Goal: Task Accomplishment & Management: Manage account settings

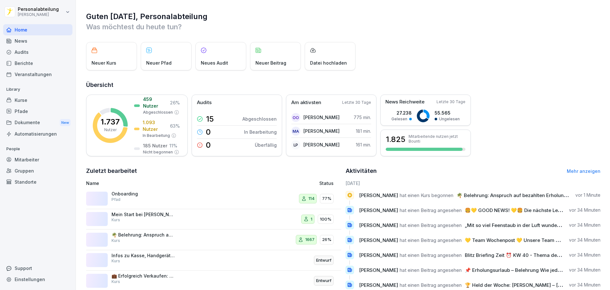
click at [40, 102] on div "Kurse" at bounding box center [37, 99] width 69 height 11
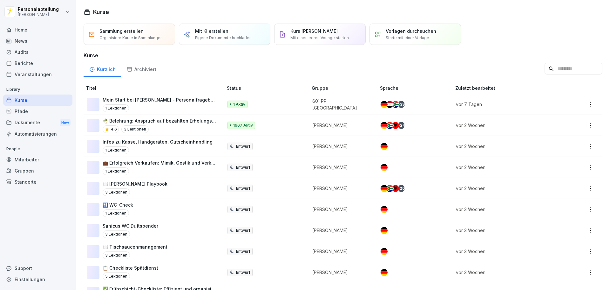
click at [269, 104] on div "1 Aktiv" at bounding box center [265, 104] width 74 height 8
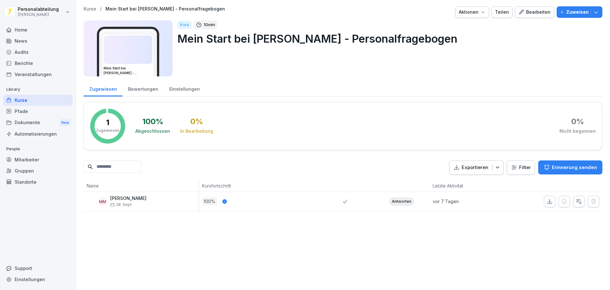
click at [27, 98] on div "Kurse" at bounding box center [37, 99] width 69 height 11
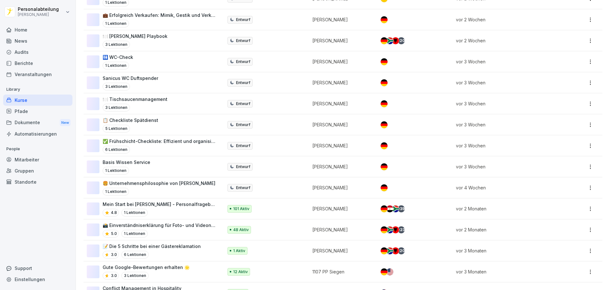
scroll to position [159, 0]
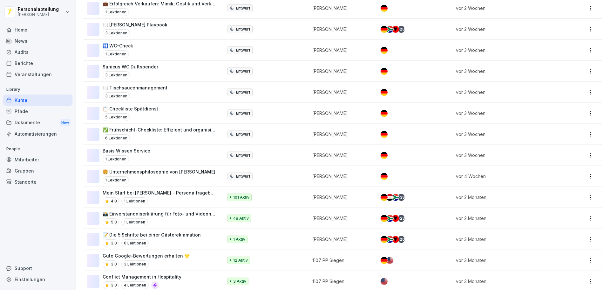
click at [240, 197] on p "101 Aktiv" at bounding box center [241, 197] width 16 height 6
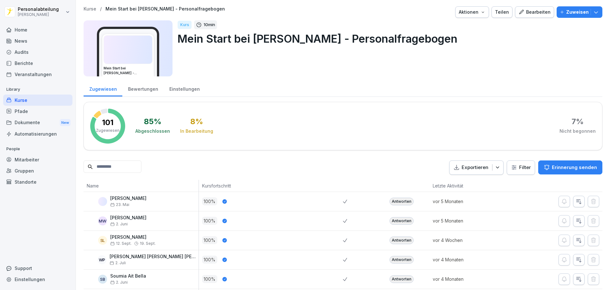
click at [141, 170] on input at bounding box center [113, 166] width 58 height 12
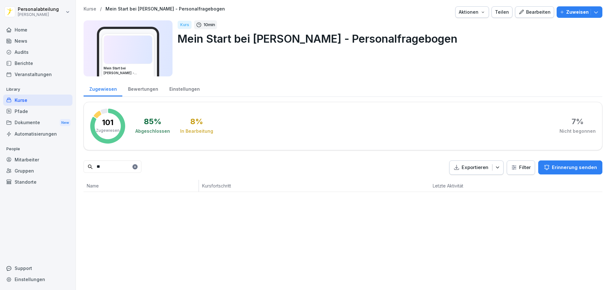
type input "*"
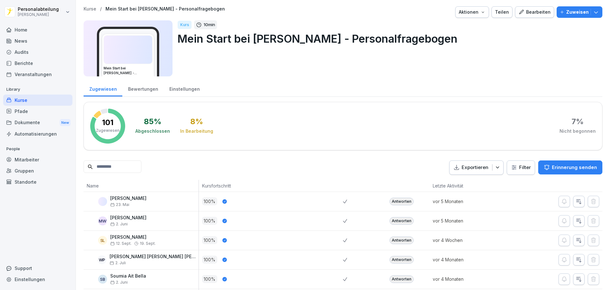
click at [123, 167] on input at bounding box center [113, 166] width 58 height 12
type input "****"
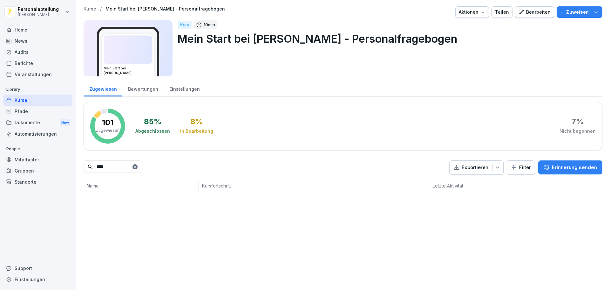
click at [126, 164] on input "****" at bounding box center [113, 166] width 58 height 12
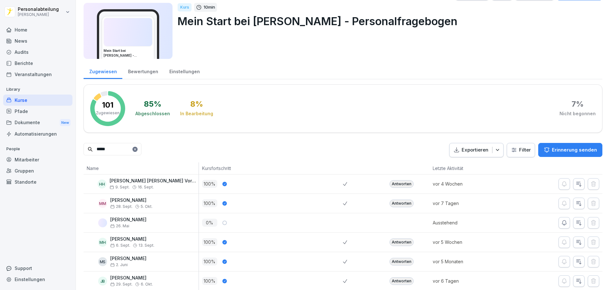
scroll to position [34, 0]
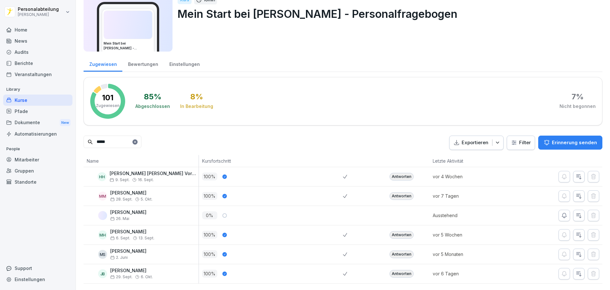
click at [108, 135] on input "*****" at bounding box center [113, 141] width 58 height 12
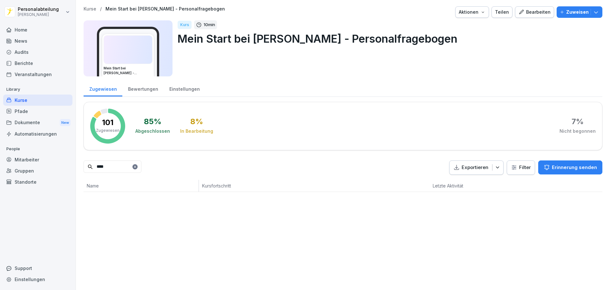
type input "****"
click at [30, 158] on div "Mitarbeiter" at bounding box center [37, 159] width 69 height 11
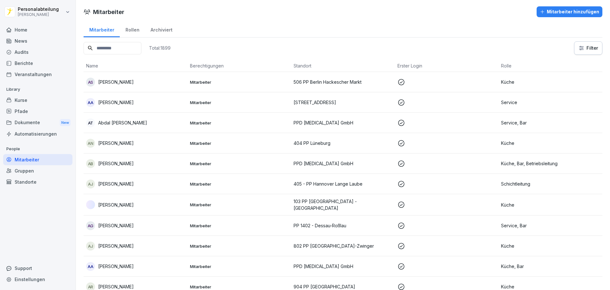
click at [123, 50] on input at bounding box center [113, 48] width 58 height 12
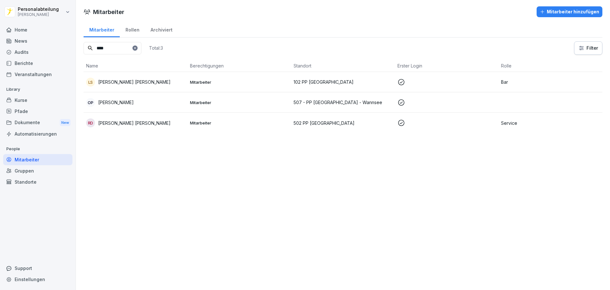
type input "****"
click at [128, 98] on div "OP Oana Maria Petrescu" at bounding box center [135, 102] width 99 height 9
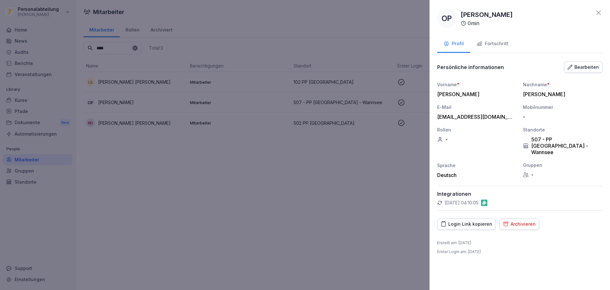
click at [496, 44] on div "Fortschritt" at bounding box center [493, 43] width 32 height 7
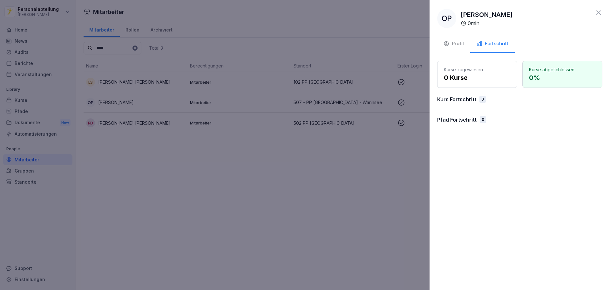
click at [458, 44] on div "Profil" at bounding box center [454, 43] width 20 height 7
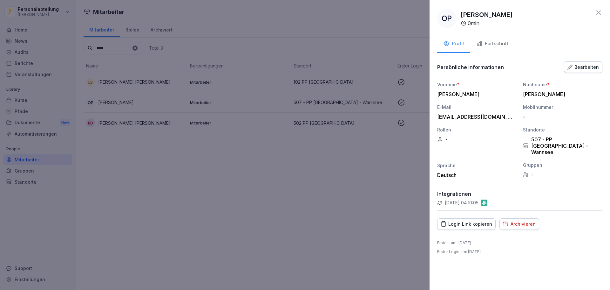
click at [572, 65] on icon "button" at bounding box center [570, 67] width 5 height 5
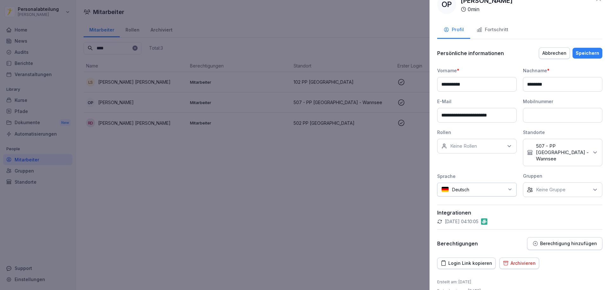
scroll to position [20, 0]
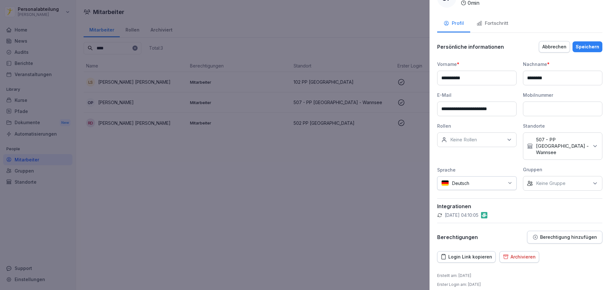
click at [551, 50] on button "Abbrechen" at bounding box center [554, 46] width 31 height 11
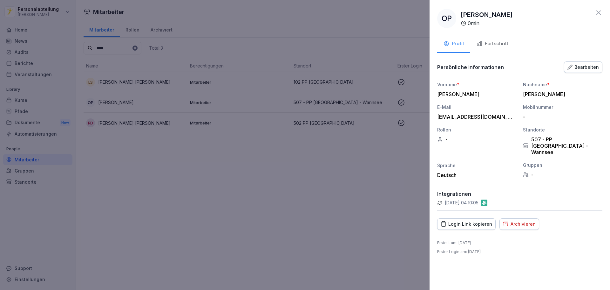
click at [499, 48] on button "Fortschritt" at bounding box center [492, 44] width 44 height 17
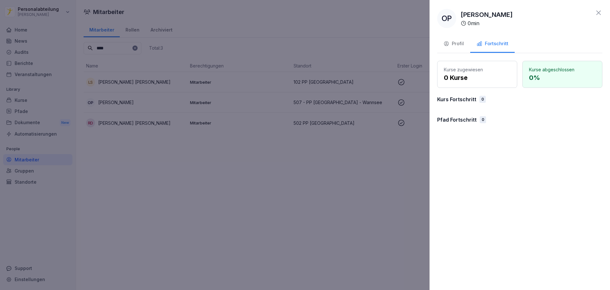
click at [467, 100] on p "Kurs Fortschritt" at bounding box center [456, 99] width 39 height 8
drag, startPoint x: 464, startPoint y: 100, endPoint x: 455, endPoint y: 81, distance: 20.5
click at [463, 100] on p "Kurs Fortschritt" at bounding box center [456, 99] width 39 height 8
click at [455, 80] on p "0 Kurse" at bounding box center [477, 78] width 67 height 10
click at [454, 73] on p "0 Kurse" at bounding box center [477, 78] width 67 height 10
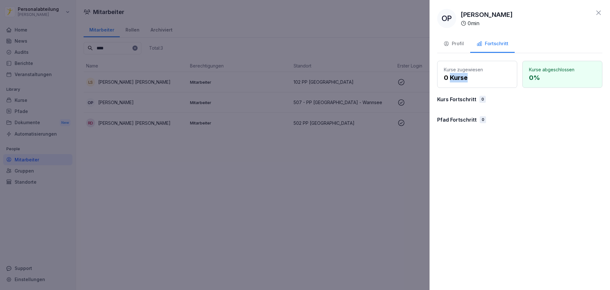
drag, startPoint x: 454, startPoint y: 72, endPoint x: 459, endPoint y: 71, distance: 4.9
click at [458, 72] on div "Kurse zugewiesen 0 Kurse" at bounding box center [477, 74] width 80 height 27
click at [461, 69] on p "Kurse zugewiesen" at bounding box center [477, 69] width 67 height 7
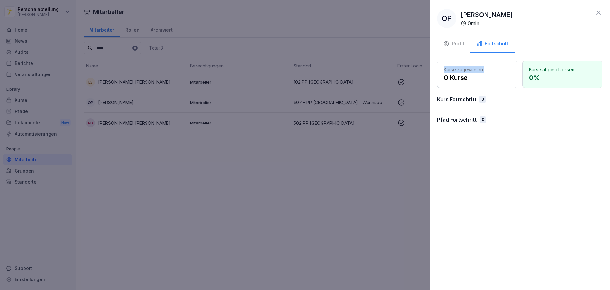
click at [455, 69] on p "Kurse zugewiesen" at bounding box center [477, 69] width 67 height 7
click at [458, 43] on div "Profil" at bounding box center [454, 43] width 20 height 7
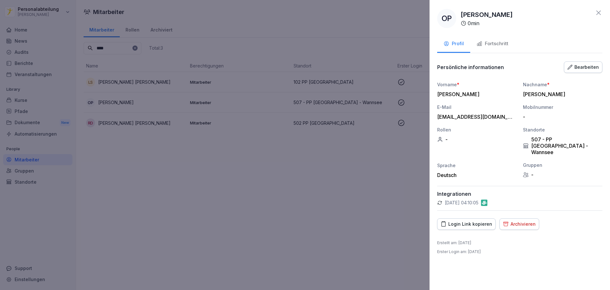
click at [495, 43] on div "Fortschritt" at bounding box center [493, 43] width 32 height 7
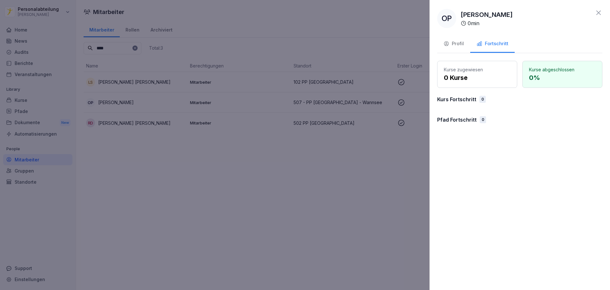
click at [461, 44] on div "Profil" at bounding box center [454, 43] width 20 height 7
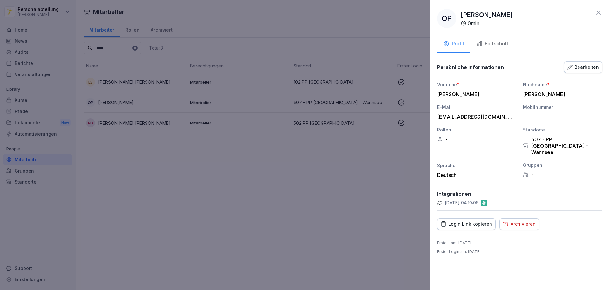
click at [313, 178] on div at bounding box center [305, 145] width 610 height 290
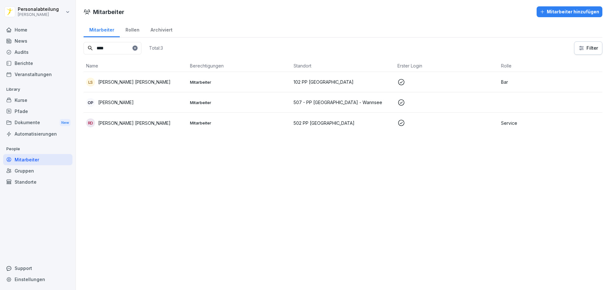
click at [44, 98] on div "Kurse" at bounding box center [37, 99] width 69 height 11
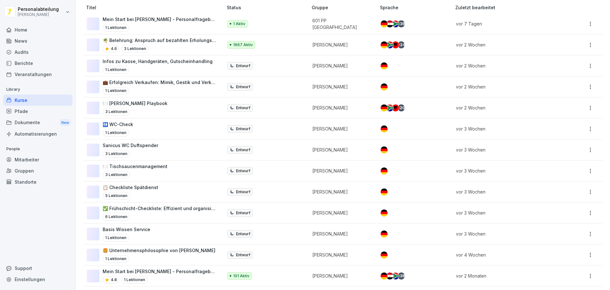
scroll to position [95, 0]
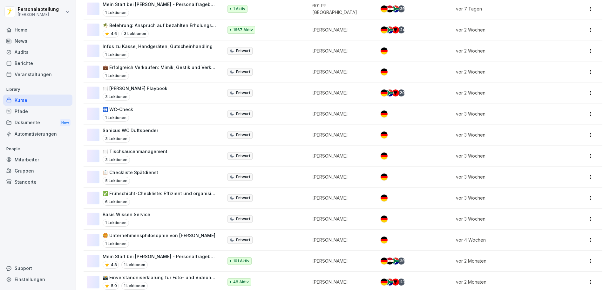
click at [269, 261] on div "101 Aktiv" at bounding box center [265, 261] width 74 height 8
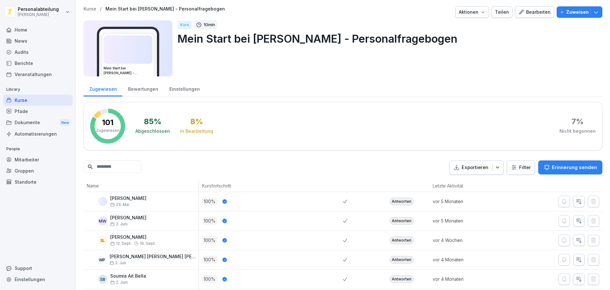
click at [593, 14] on icon "button" at bounding box center [596, 12] width 6 height 6
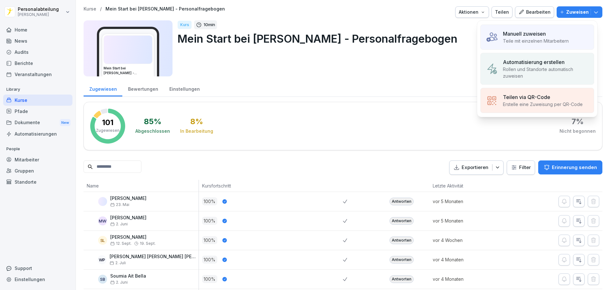
click at [575, 33] on div "Manuell zuweisen Teile mit einzelnen Mitarbeitern" at bounding box center [538, 36] width 114 height 25
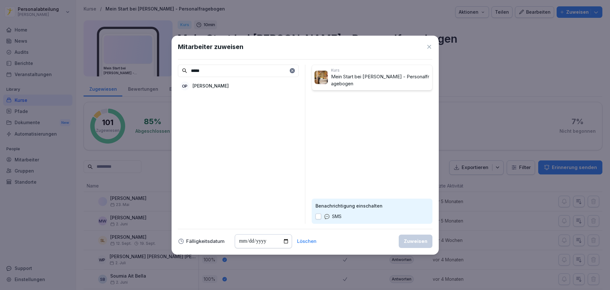
type input "*****"
click at [222, 87] on p "[PERSON_NAME]" at bounding box center [211, 85] width 36 height 7
click at [407, 242] on div "Zuweisen" at bounding box center [416, 240] width 24 height 7
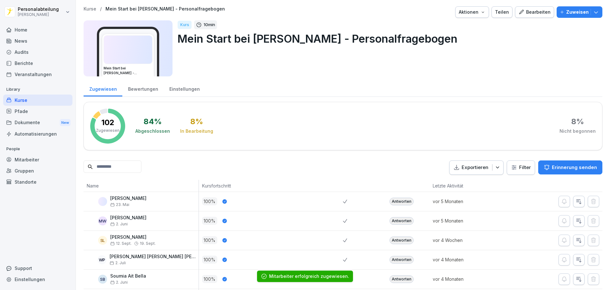
click at [24, 100] on div "Kurse" at bounding box center [37, 99] width 69 height 11
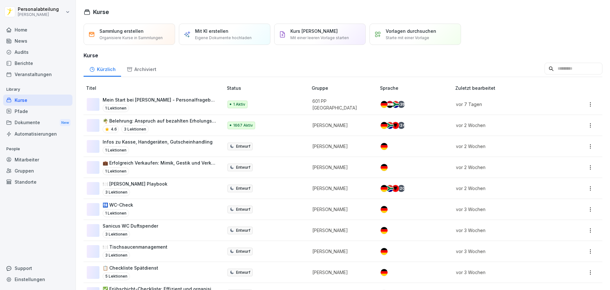
click at [545, 71] on input at bounding box center [574, 69] width 58 height 12
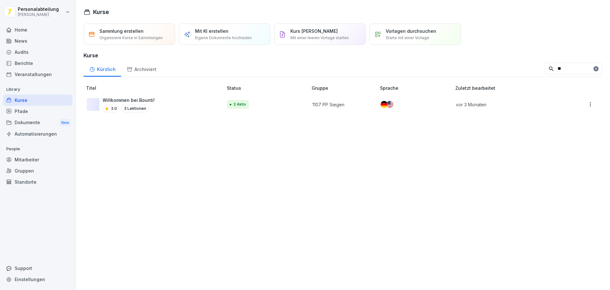
type input "*"
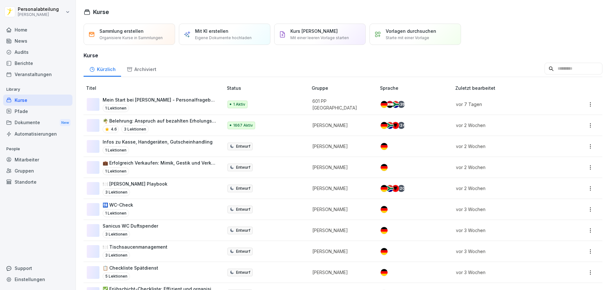
click at [545, 68] on input at bounding box center [574, 69] width 58 height 12
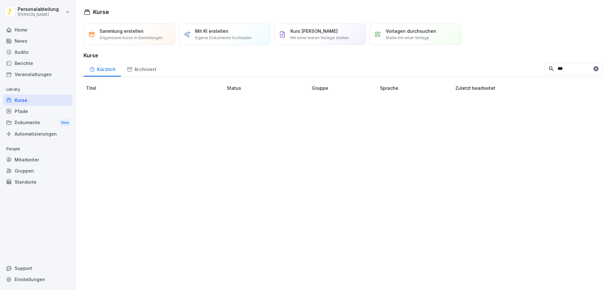
type input "***"
click at [151, 71] on div "Archiviert" at bounding box center [141, 68] width 41 height 16
click at [109, 69] on div "Kürzlich" at bounding box center [103, 68] width 38 height 16
click at [131, 69] on icon at bounding box center [129, 69] width 5 height 4
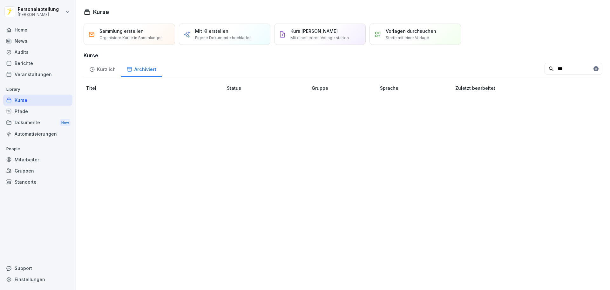
click at [103, 68] on div "Kürzlich" at bounding box center [103, 68] width 38 height 16
click at [545, 68] on input "***" at bounding box center [574, 69] width 58 height 12
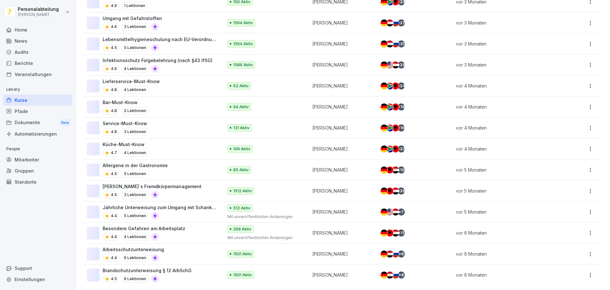
scroll to position [779, 0]
click at [30, 110] on div "Pfade" at bounding box center [37, 111] width 69 height 11
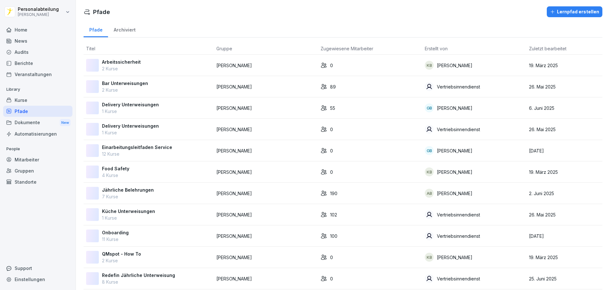
click at [27, 102] on div "Kurse" at bounding box center [37, 99] width 69 height 11
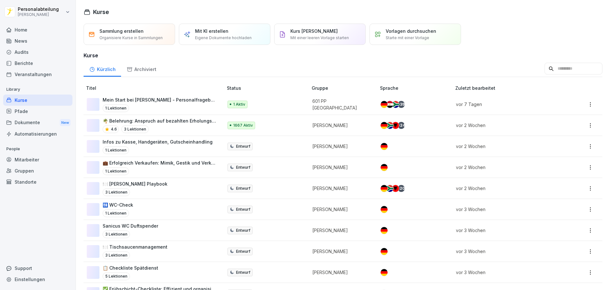
click at [161, 101] on p "Mein Start bei [PERSON_NAME] - Personalfragebogen" at bounding box center [160, 99] width 114 height 7
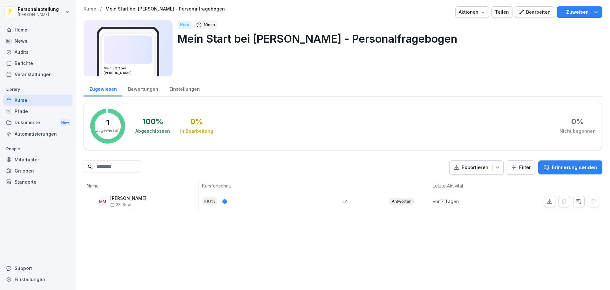
click at [92, 9] on p "Kurse" at bounding box center [90, 8] width 13 height 5
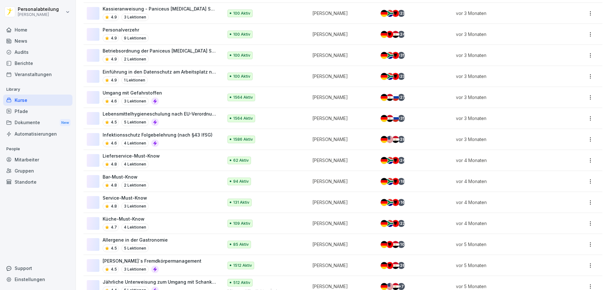
scroll to position [779, 0]
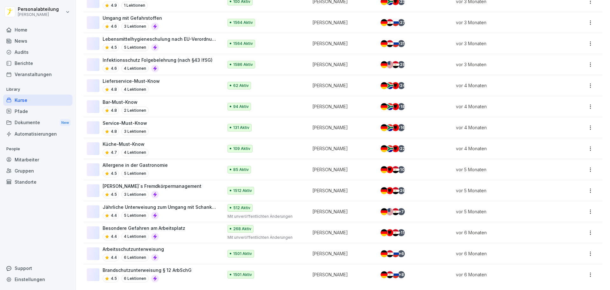
click at [23, 160] on div "Mitarbeiter" at bounding box center [37, 159] width 69 height 11
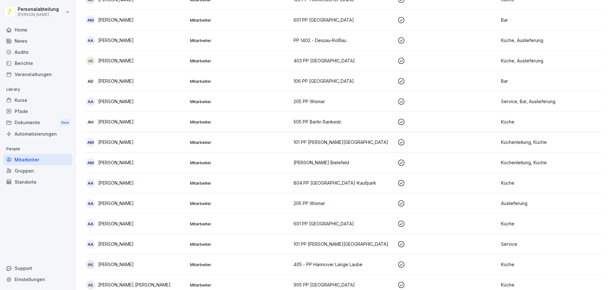
scroll to position [6, 0]
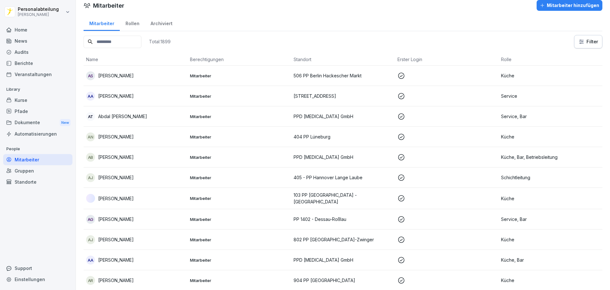
click at [124, 39] on input at bounding box center [113, 42] width 58 height 12
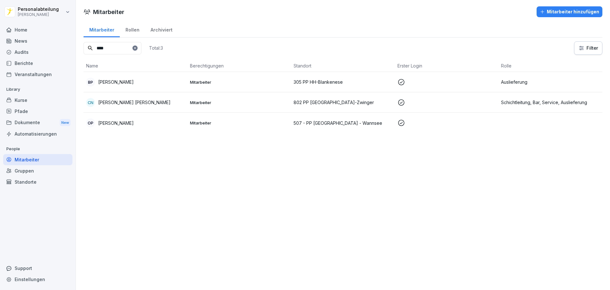
type input "****"
click at [125, 120] on p "[PERSON_NAME]" at bounding box center [116, 123] width 36 height 7
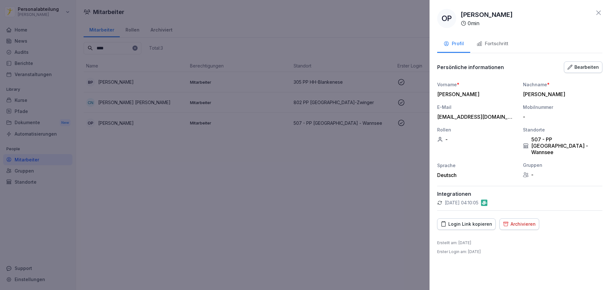
click at [502, 46] on div "Fortschritt" at bounding box center [493, 43] width 32 height 7
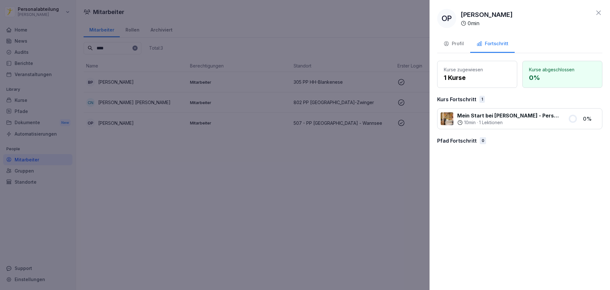
click at [469, 70] on p "Kurse zugewiesen" at bounding box center [477, 69] width 67 height 7
click at [468, 72] on p "Kurse zugewiesen" at bounding box center [477, 69] width 67 height 7
click at [465, 77] on p "1 Kurse" at bounding box center [477, 78] width 67 height 10
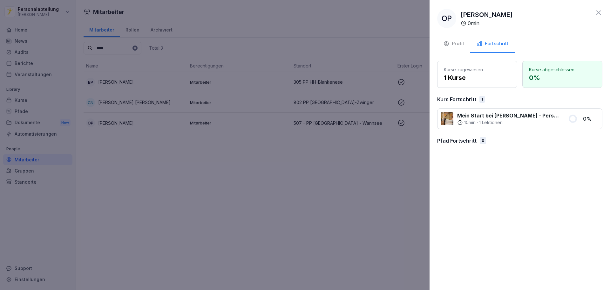
click at [463, 79] on p "1 Kurse" at bounding box center [477, 78] width 67 height 10
click at [459, 45] on div "Profil" at bounding box center [454, 43] width 20 height 7
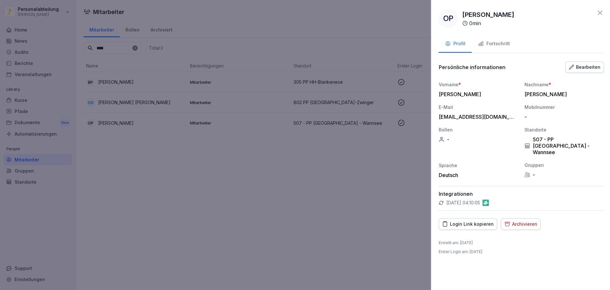
click at [293, 154] on div at bounding box center [305, 145] width 610 height 290
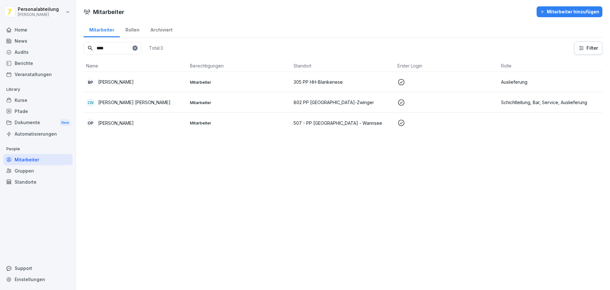
click at [103, 48] on input "****" at bounding box center [113, 48] width 58 height 12
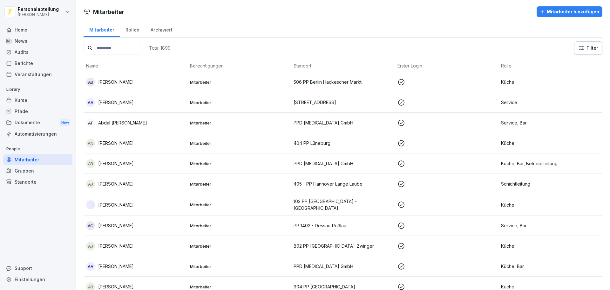
click at [111, 81] on p "[PERSON_NAME]" at bounding box center [116, 82] width 36 height 7
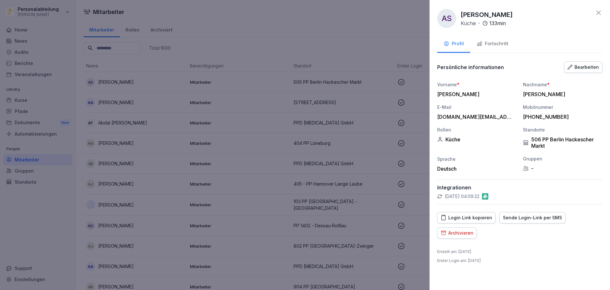
click at [495, 40] on div "Fortschritt" at bounding box center [493, 43] width 32 height 7
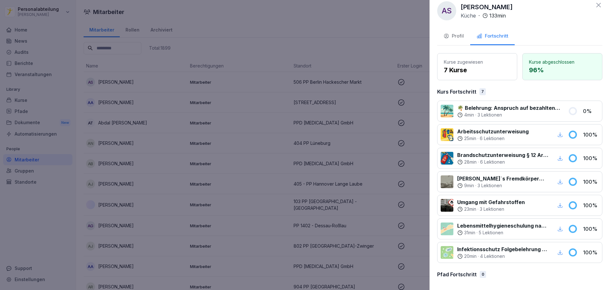
scroll to position [10, 0]
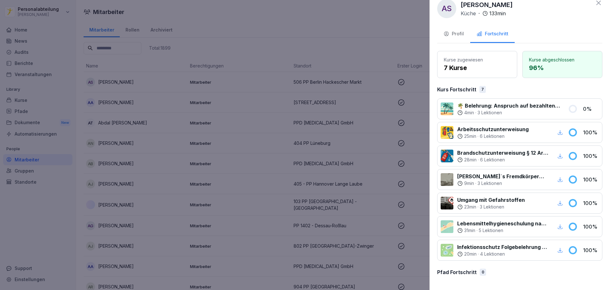
click at [270, 57] on div at bounding box center [305, 145] width 610 height 290
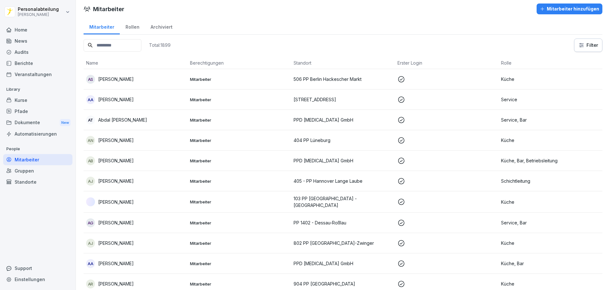
scroll to position [0, 0]
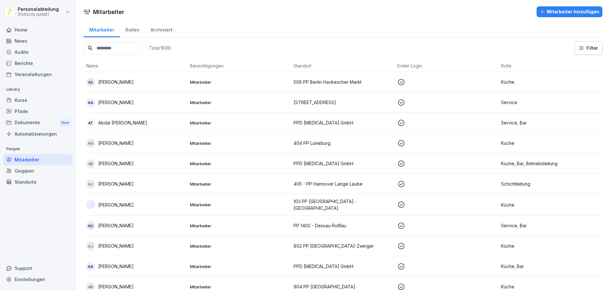
click at [127, 43] on input at bounding box center [113, 48] width 58 height 12
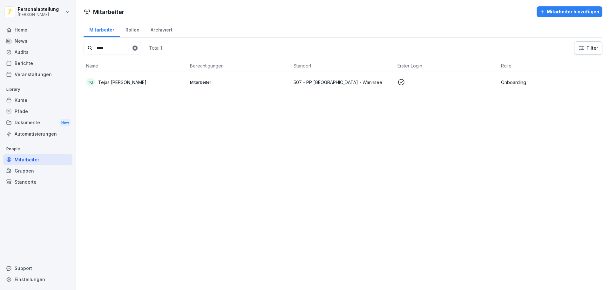
click at [210, 86] on td "Mitarbeiter" at bounding box center [240, 82] width 104 height 20
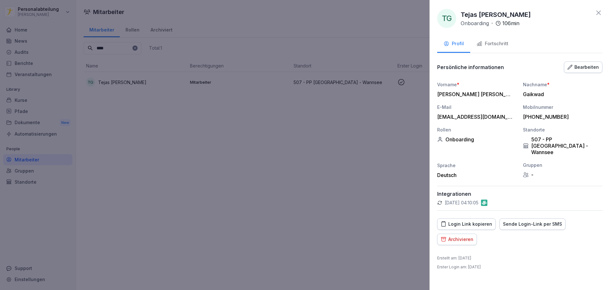
click at [598, 11] on icon at bounding box center [599, 13] width 8 height 8
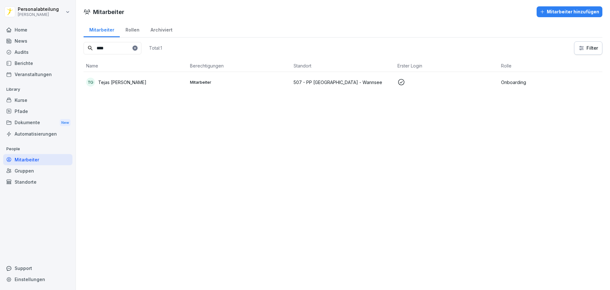
click at [109, 53] on input "****" at bounding box center [113, 48] width 58 height 12
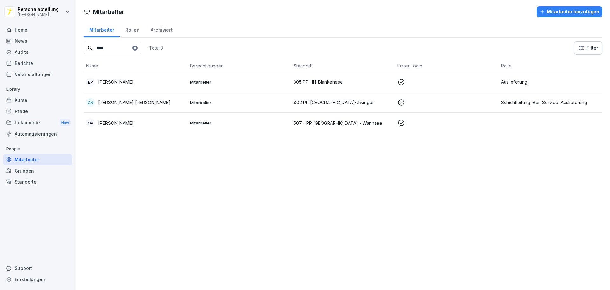
type input "****"
click at [489, 121] on p at bounding box center [447, 123] width 99 height 8
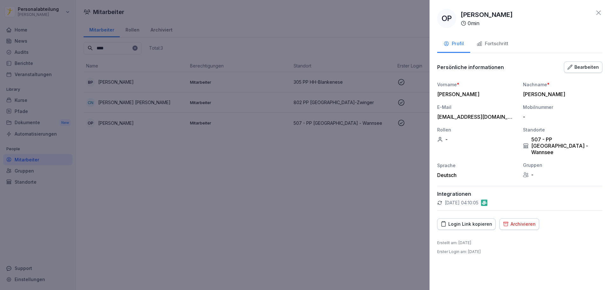
click at [578, 60] on div "OP [PERSON_NAME] 0 min Profil Fortschritt Persönliche informationen Bearbeiten …" at bounding box center [520, 145] width 181 height 290
click at [578, 62] on button "Bearbeiten" at bounding box center [583, 66] width 38 height 11
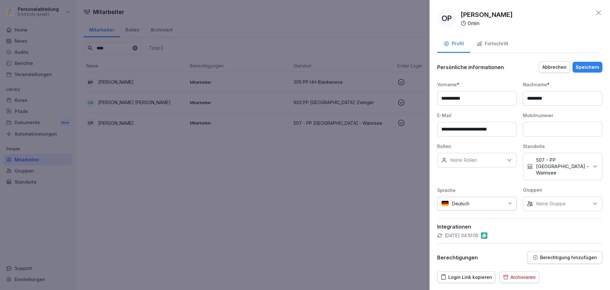
click at [491, 161] on div "Keine Rollen" at bounding box center [476, 160] width 79 height 15
click at [445, 193] on button "Onboarding" at bounding box center [445, 192] width 6 height 6
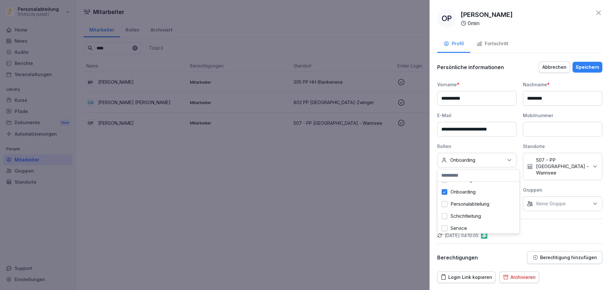
click at [568, 223] on p "Integrationen" at bounding box center [519, 226] width 165 height 6
click at [583, 70] on div "Speichern" at bounding box center [588, 67] width 24 height 7
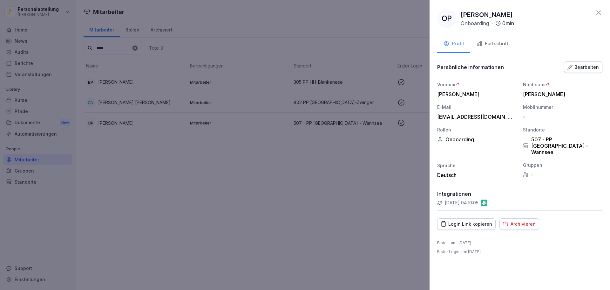
click at [496, 45] on div "Fortschritt" at bounding box center [493, 43] width 32 height 7
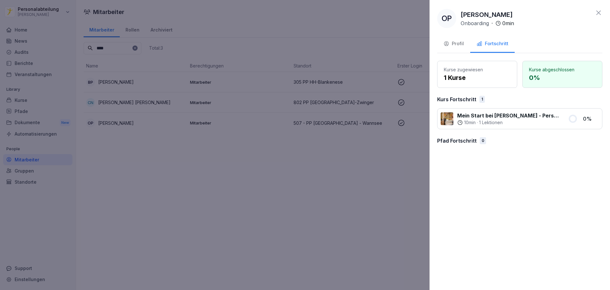
click at [458, 44] on div "Profil" at bounding box center [454, 43] width 20 height 7
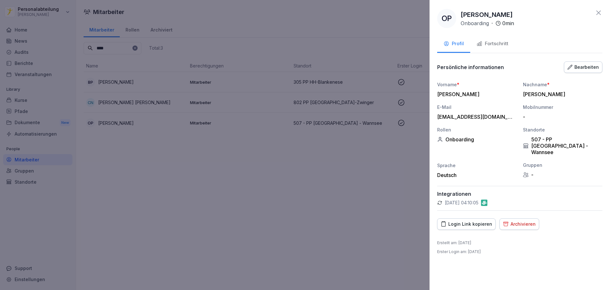
click at [492, 45] on div "Fortschritt" at bounding box center [493, 43] width 32 height 7
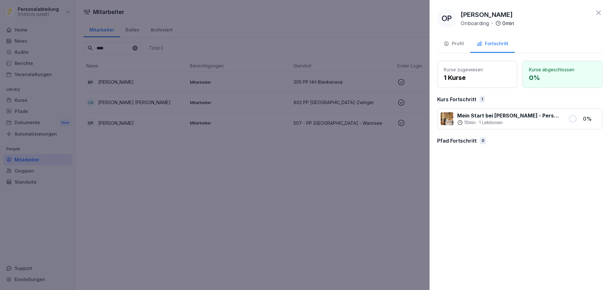
click at [461, 44] on div "Profil" at bounding box center [454, 43] width 20 height 7
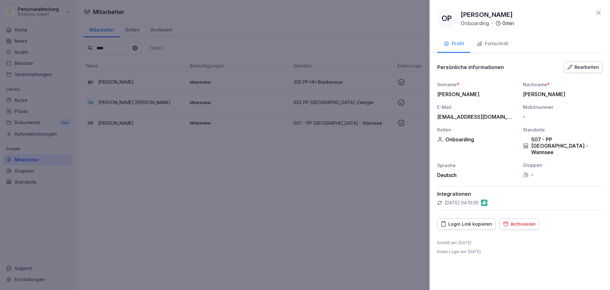
click at [585, 65] on div "Bearbeiten" at bounding box center [583, 67] width 31 height 7
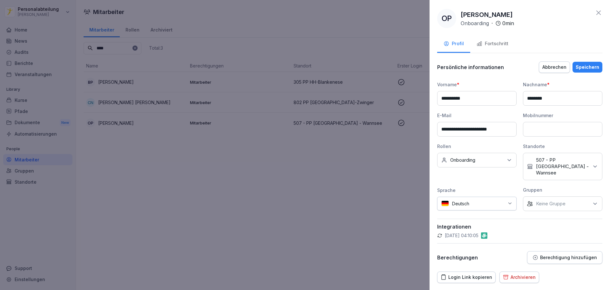
scroll to position [20, 0]
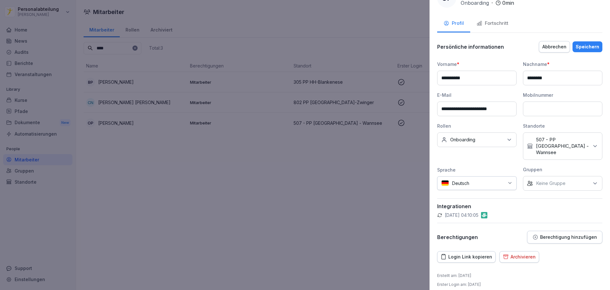
click at [559, 48] on div "Abbrechen" at bounding box center [555, 46] width 24 height 7
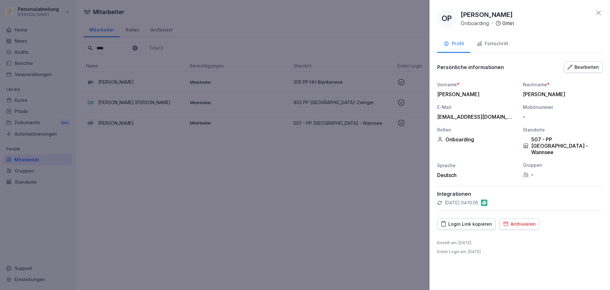
scroll to position [0, 0]
click at [598, 12] on icon at bounding box center [599, 12] width 4 height 4
